Goal: Find specific page/section: Find specific page/section

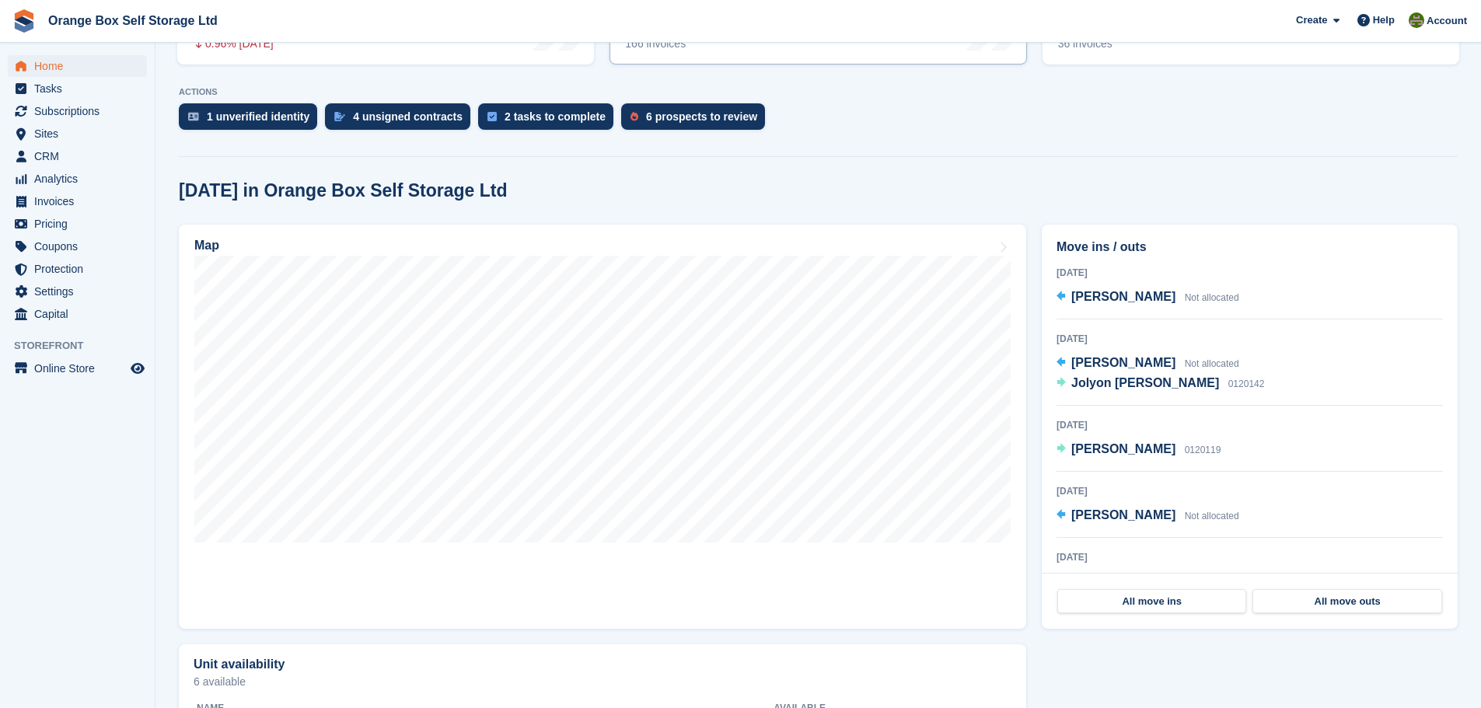
scroll to position [311, 0]
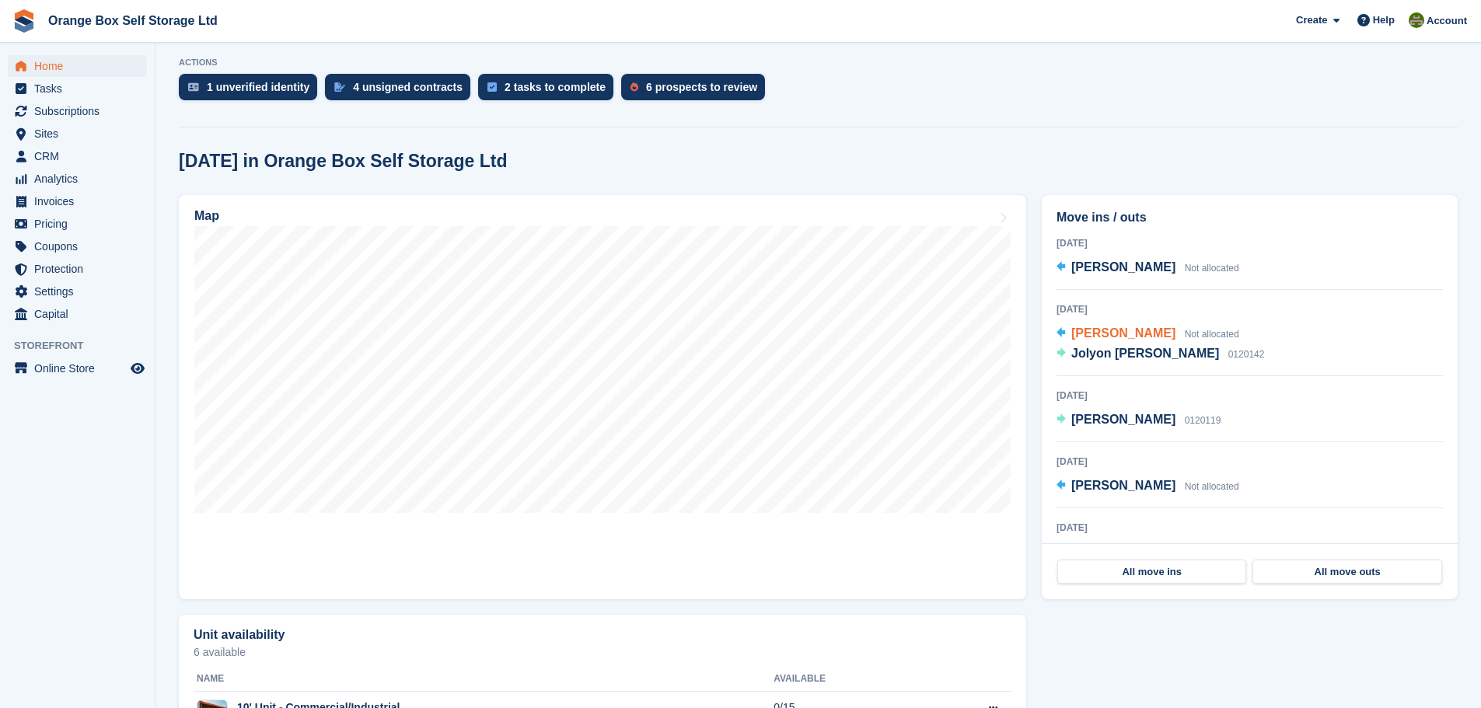
click at [1104, 336] on span "[PERSON_NAME]" at bounding box center [1123, 333] width 104 height 13
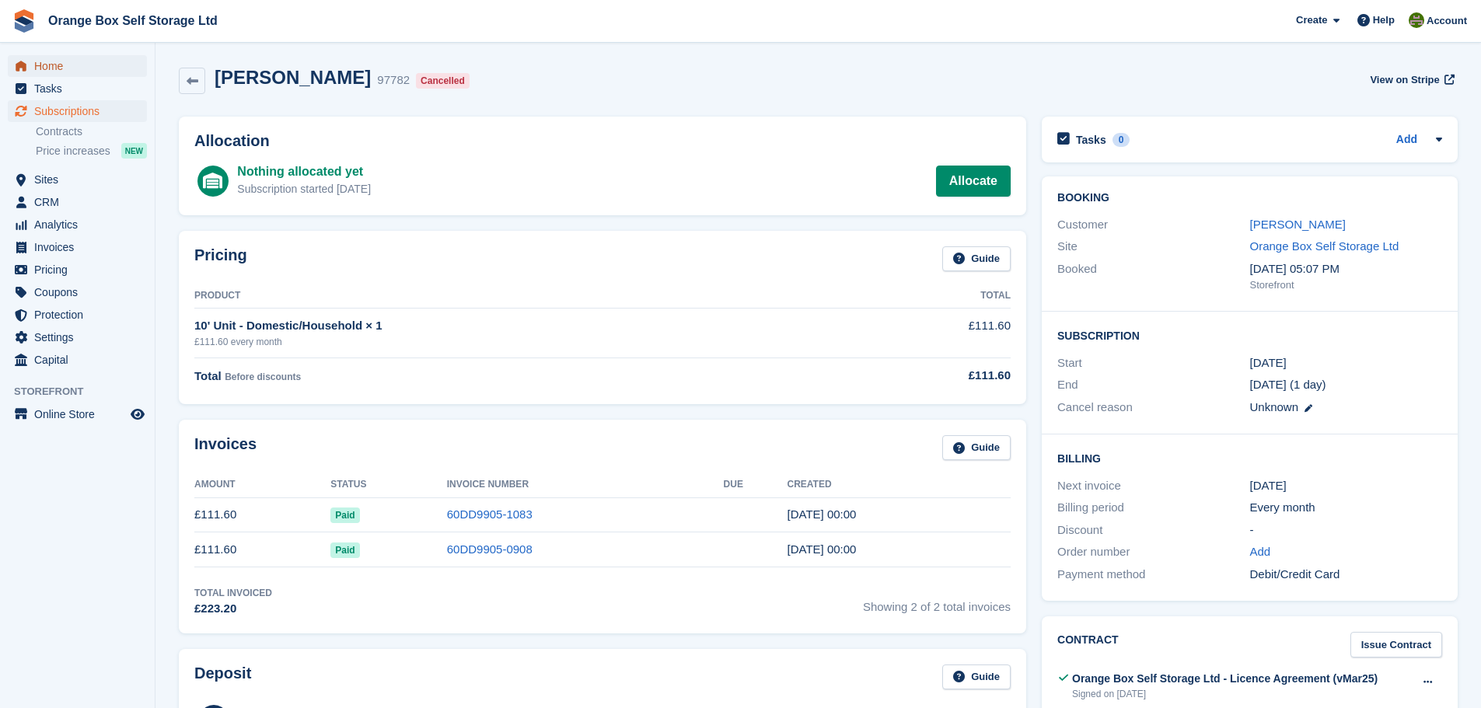
click at [65, 72] on span "Home" at bounding box center [80, 66] width 93 height 22
